Goal: Find specific page/section: Find specific page/section

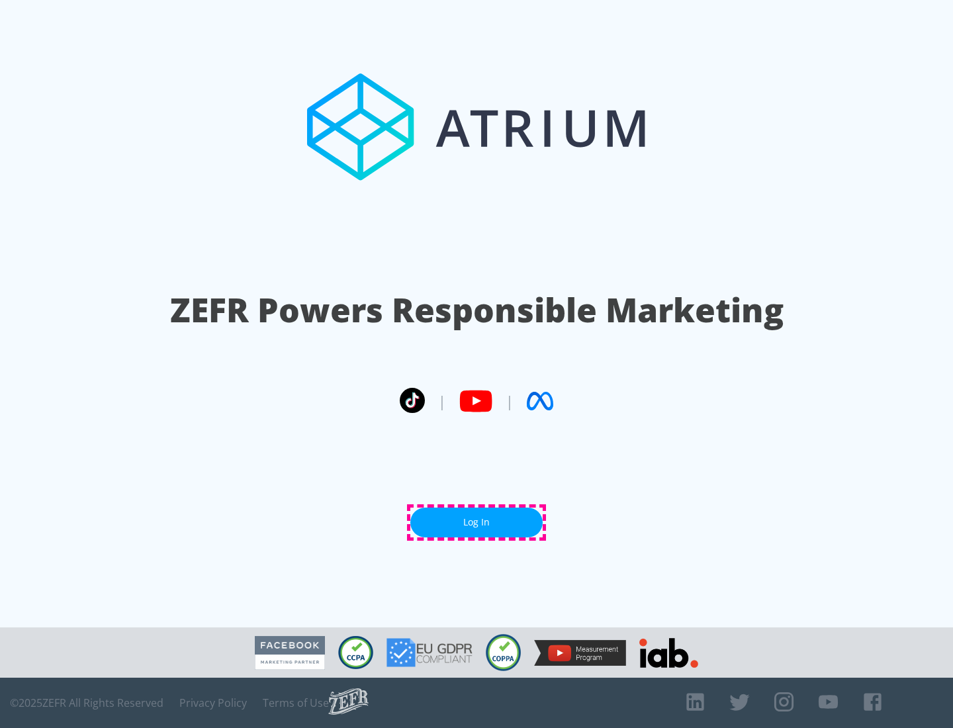
click at [477, 522] on link "Log In" at bounding box center [476, 523] width 132 height 30
